Goal: Communication & Community: Answer question/provide support

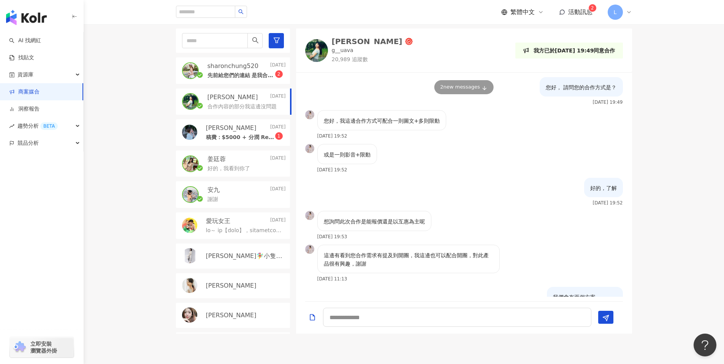
click at [206, 69] on div "sharonchung520 [DATE] 先前給您們的連結 是我合作近期保健品成效不錯的 但品牌還有投廣 2" at bounding box center [233, 70] width 114 height 27
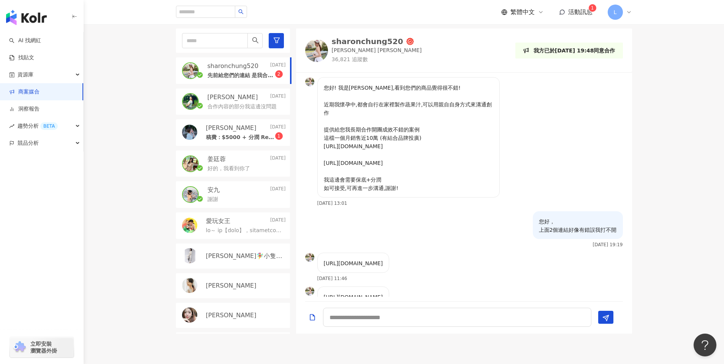
scroll to position [233, 0]
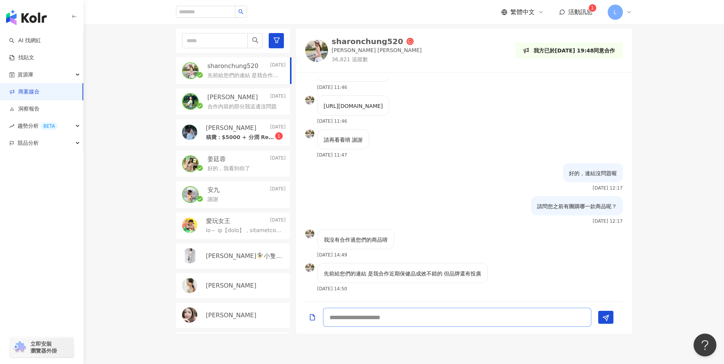
click at [412, 317] on textarea at bounding box center [457, 317] width 268 height 19
drag, startPoint x: 324, startPoint y: 275, endPoint x: 487, endPoint y: 274, distance: 163.0
click at [487, 274] on div "先前給您們的連結 是我合作近期保健品成效不錯的 但品牌還有投廣" at bounding box center [402, 273] width 171 height 20
click at [469, 238] on div "我沒有合作過您們的商品唷 [DATE] 14:49" at bounding box center [464, 246] width 336 height 34
click at [237, 138] on p "稿費：$5000 + 分潤 Reels作品參考：[URL][DOMAIN_NAME]" at bounding box center [240, 138] width 69 height 8
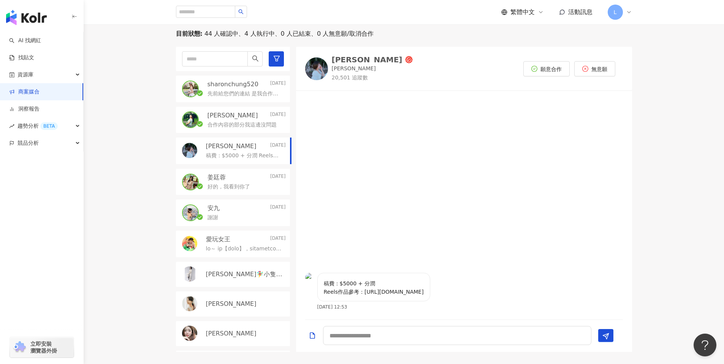
scroll to position [239, 0]
drag, startPoint x: 363, startPoint y: 293, endPoint x: 491, endPoint y: 293, distance: 128.1
click at [491, 293] on div "稿費：$5000 + 分潤 Reels作品參考：[URL][DOMAIN_NAME] [DATE] 12:53" at bounding box center [464, 295] width 336 height 42
copy p "[URL][DOMAIN_NAME]"
click at [316, 70] on img at bounding box center [316, 69] width 23 height 23
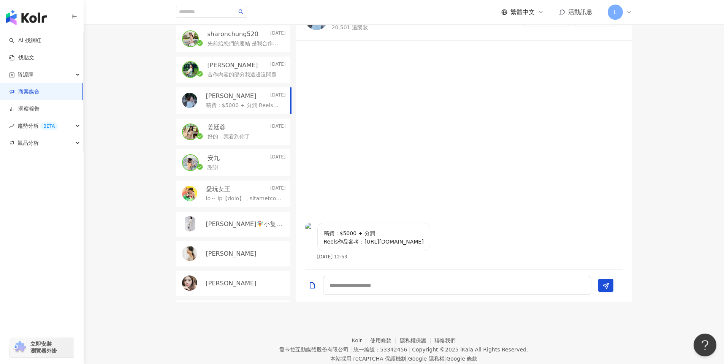
scroll to position [269, 0]
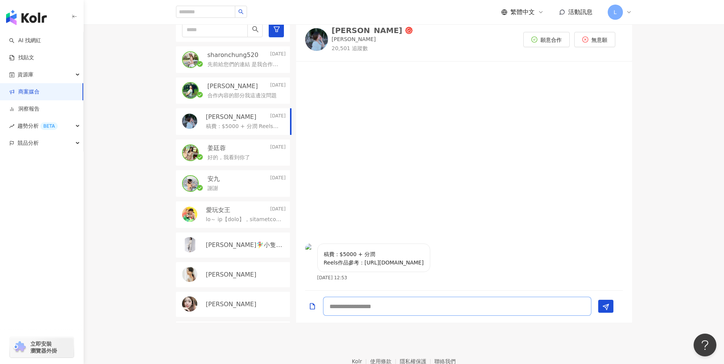
click at [371, 312] on textarea at bounding box center [457, 306] width 268 height 19
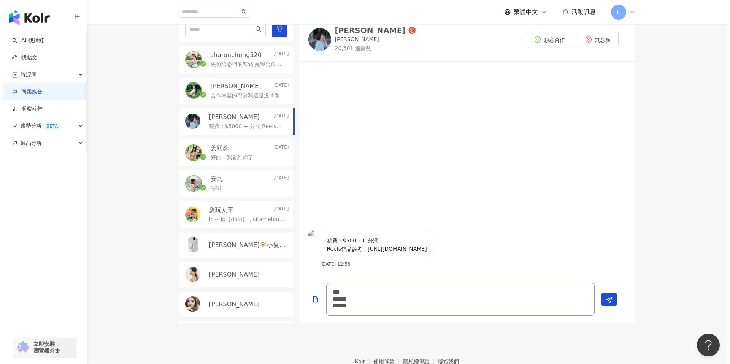
scroll to position [0, 0]
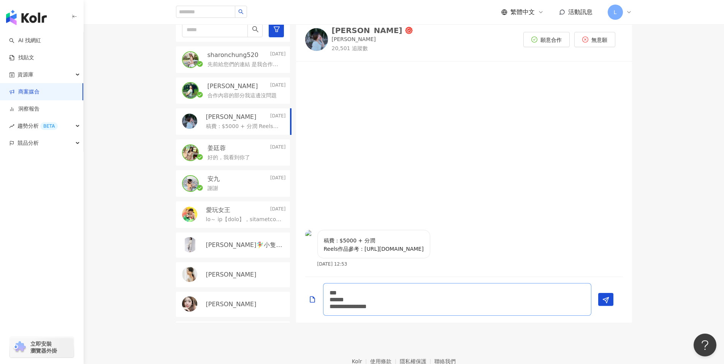
type textarea "**********"
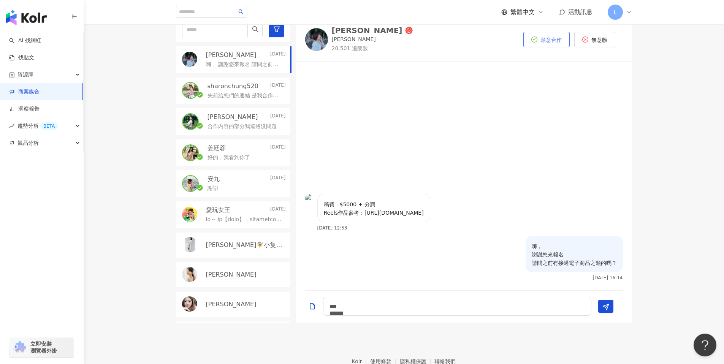
click at [550, 45] on button "願意合作" at bounding box center [546, 39] width 46 height 15
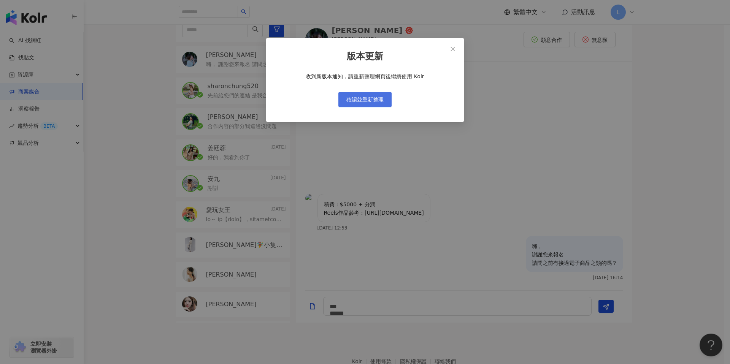
click at [372, 95] on button "確認並重新整理" at bounding box center [364, 99] width 53 height 15
